Goal: Navigation & Orientation: Find specific page/section

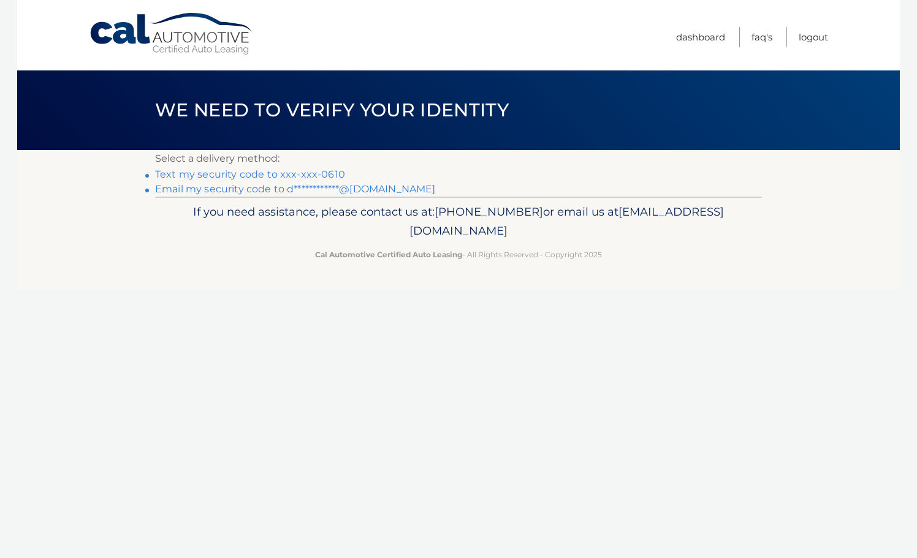
click at [276, 172] on link "Text my security code to xxx-xxx-0610" at bounding box center [250, 175] width 190 height 12
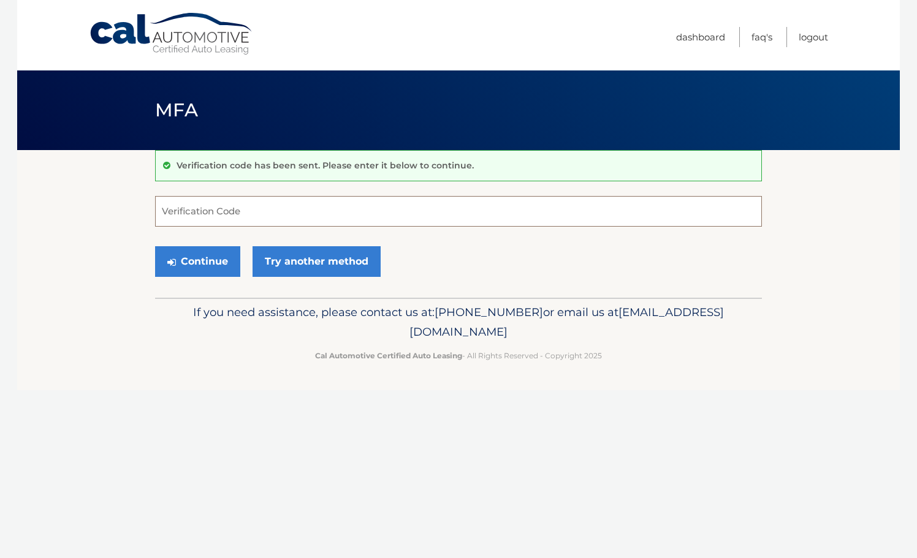
click at [228, 209] on input "Verification Code" at bounding box center [458, 211] width 607 height 31
type input "729822"
click at [180, 262] on button "Continue" at bounding box center [197, 261] width 85 height 31
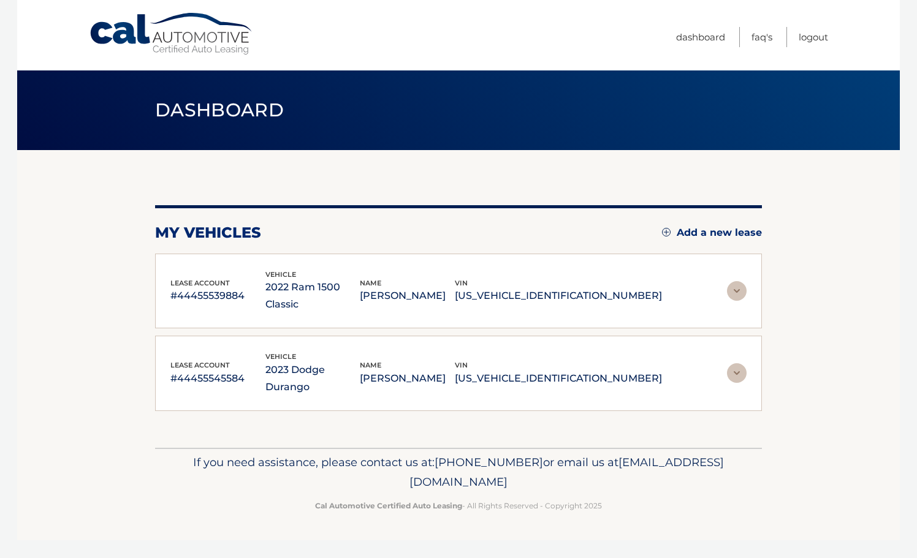
click at [730, 364] on img at bounding box center [737, 374] width 20 height 20
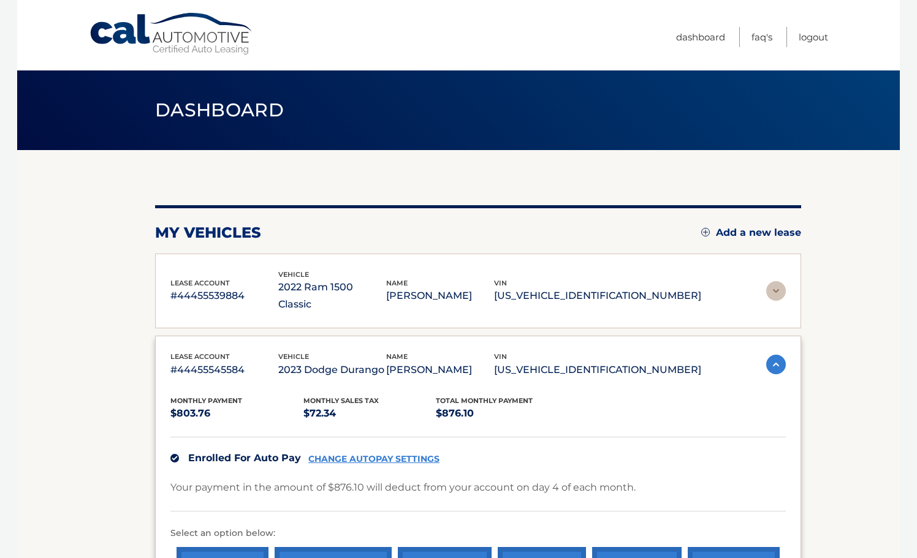
click at [221, 36] on link "Cal Automotive" at bounding box center [172, 34] width 166 height 44
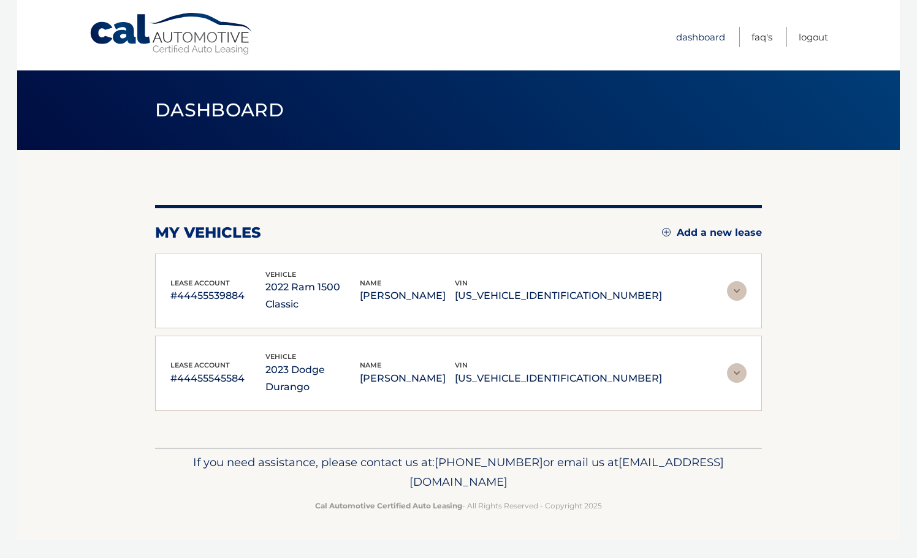
click at [693, 35] on link "Dashboard" at bounding box center [700, 37] width 49 height 20
click at [761, 40] on link "FAQ's" at bounding box center [762, 37] width 21 height 20
click at [733, 286] on img at bounding box center [737, 291] width 20 height 20
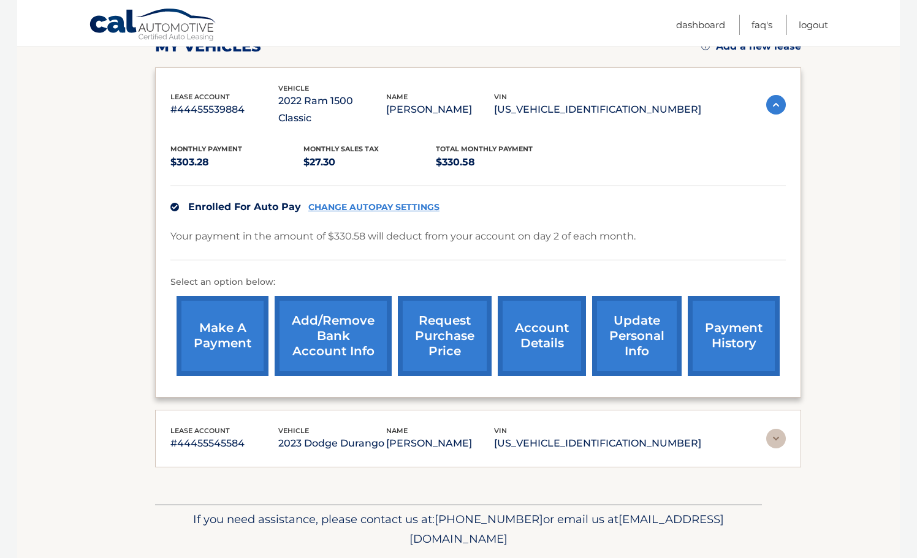
scroll to position [207, 0]
